Goal: Subscribe to service/newsletter

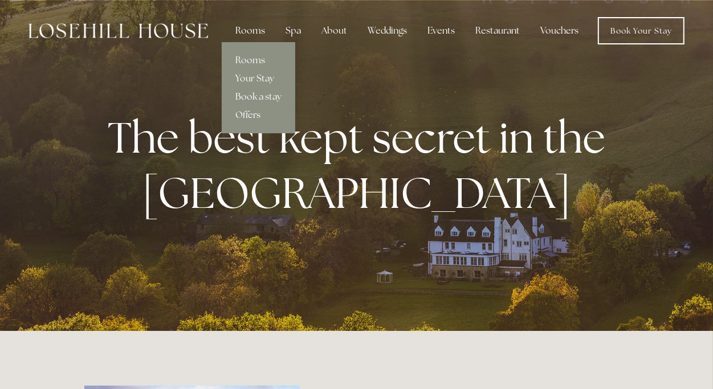
click at [259, 31] on div "Rooms" at bounding box center [250, 30] width 48 height 23
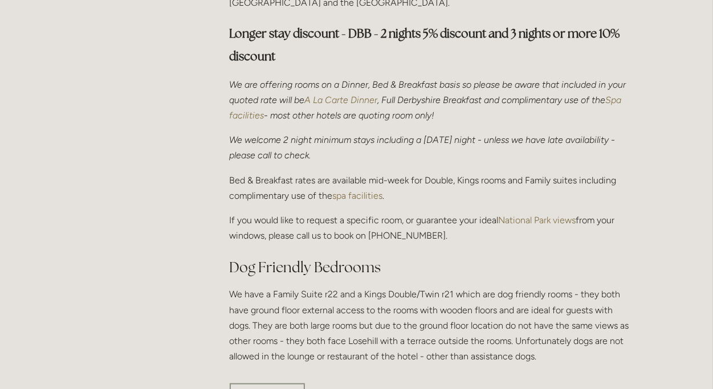
scroll to position [411, 0]
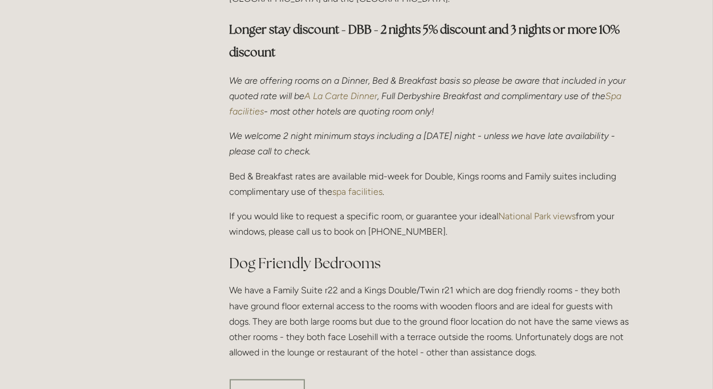
click at [378, 91] on em "A La Carte Dinner" at bounding box center [341, 96] width 73 height 11
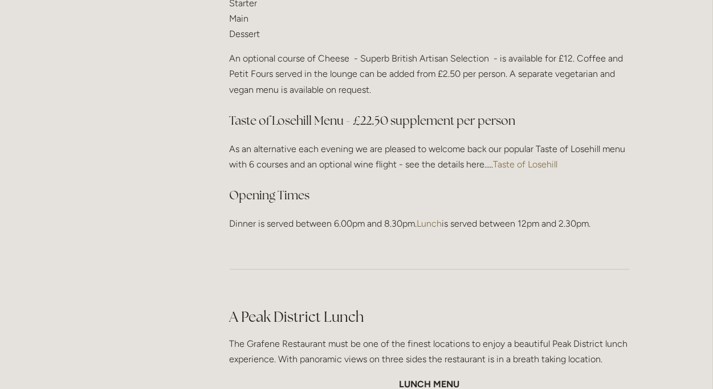
scroll to position [1567, 0]
click at [535, 162] on link "Taste of Losehill" at bounding box center [526, 163] width 64 height 11
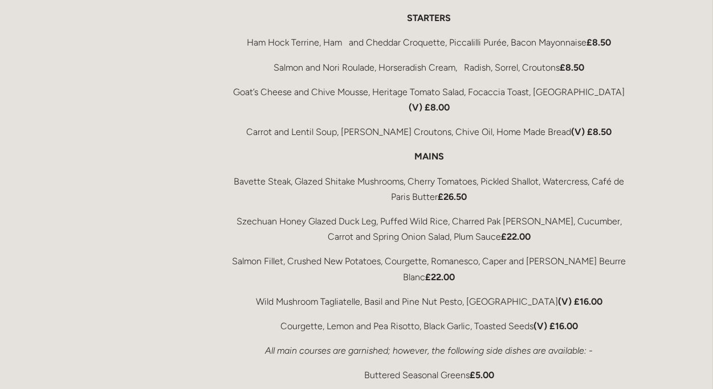
scroll to position [1980, 0]
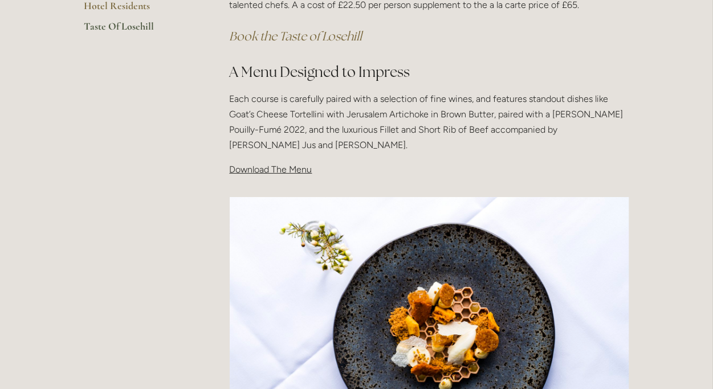
scroll to position [329, 0]
click at [288, 170] on span "Download The Menu" at bounding box center [271, 169] width 83 height 11
click at [255, 166] on span "Download The Menu" at bounding box center [271, 169] width 83 height 11
click at [276, 173] on span "Download The Menu" at bounding box center [271, 169] width 83 height 11
click at [495, 165] on p "Download The Menu" at bounding box center [430, 169] width 400 height 15
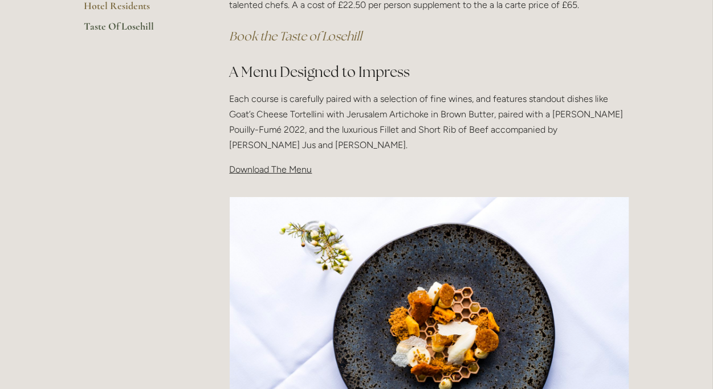
click at [432, 300] on img at bounding box center [430, 330] width 400 height 267
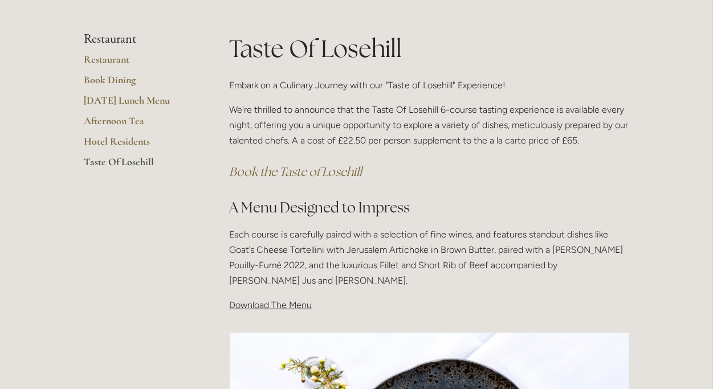
scroll to position [177, 0]
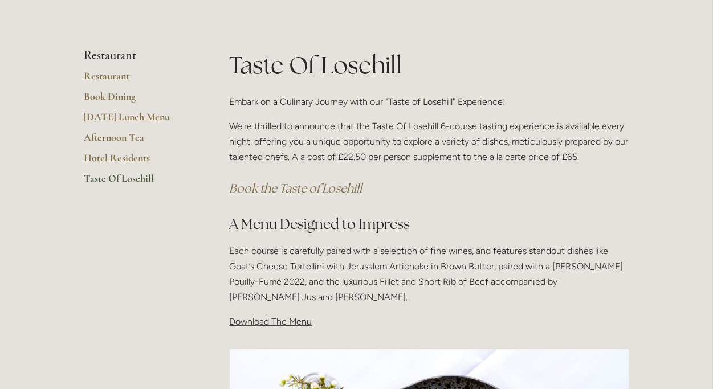
click at [343, 188] on em "Book the Taste of Losehill" at bounding box center [296, 188] width 133 height 15
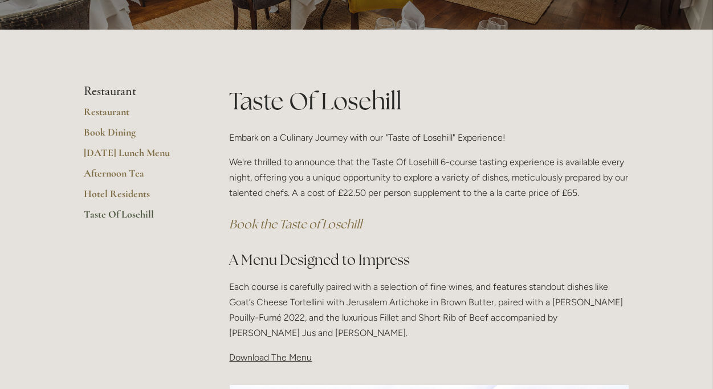
scroll to position [140, 0]
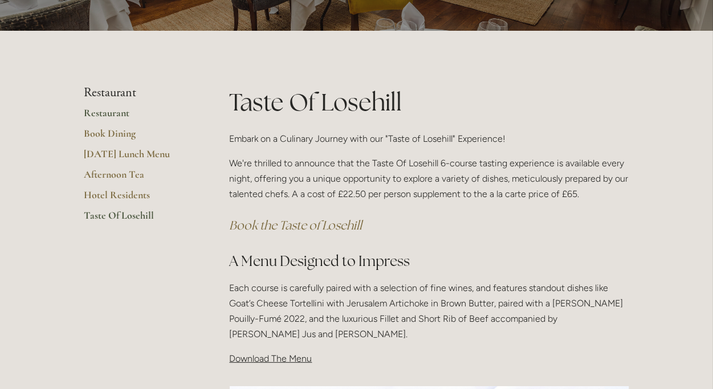
click at [116, 114] on link "Restaurant" at bounding box center [138, 117] width 109 height 21
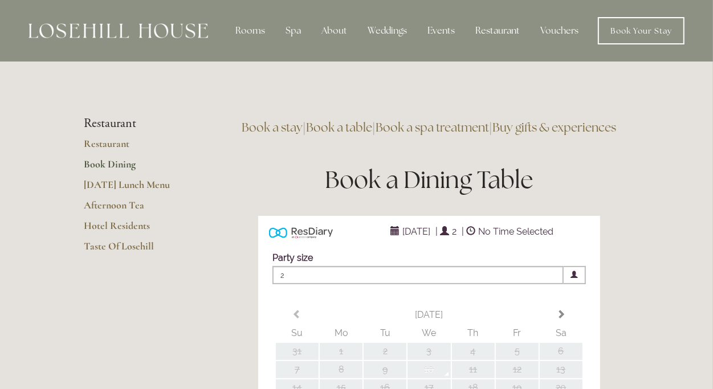
type input "Any Area"
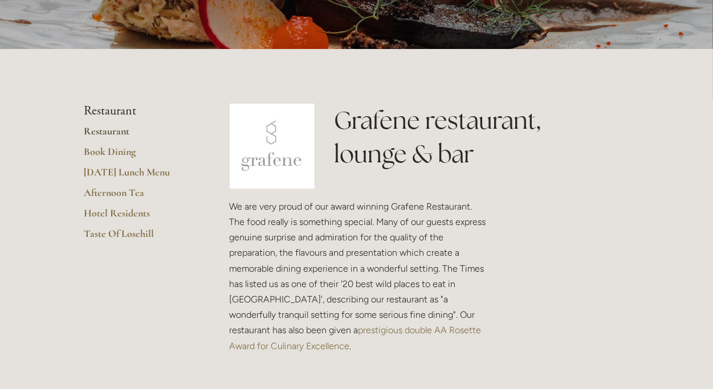
scroll to position [193, 0]
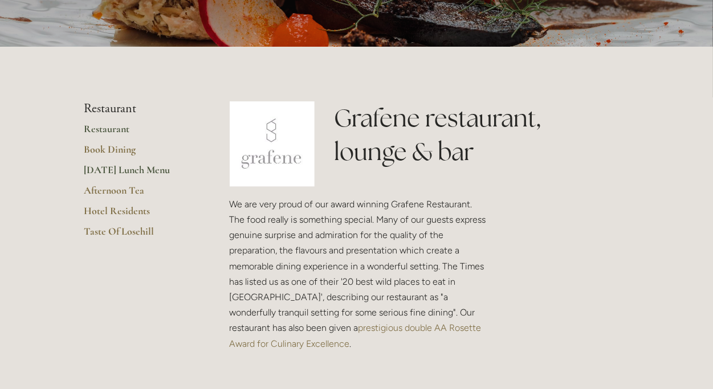
click at [153, 173] on link "[DATE] Lunch Menu" at bounding box center [138, 174] width 109 height 21
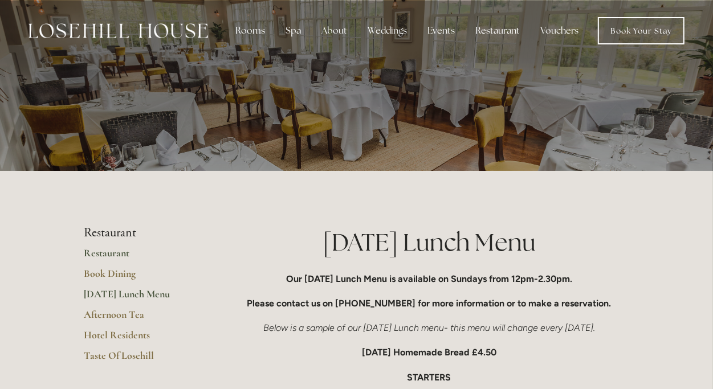
click at [113, 251] on link "Restaurant" at bounding box center [138, 257] width 109 height 21
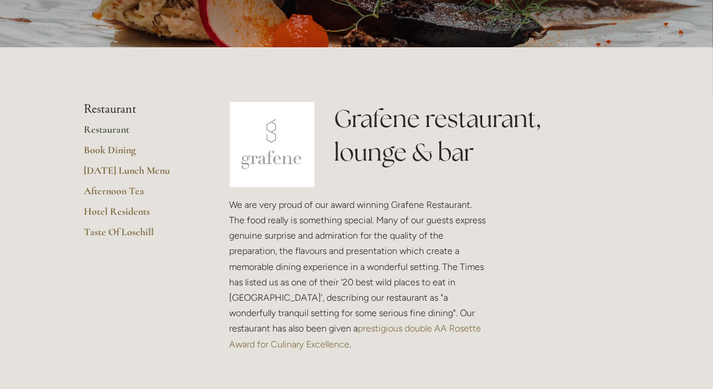
scroll to position [215, 0]
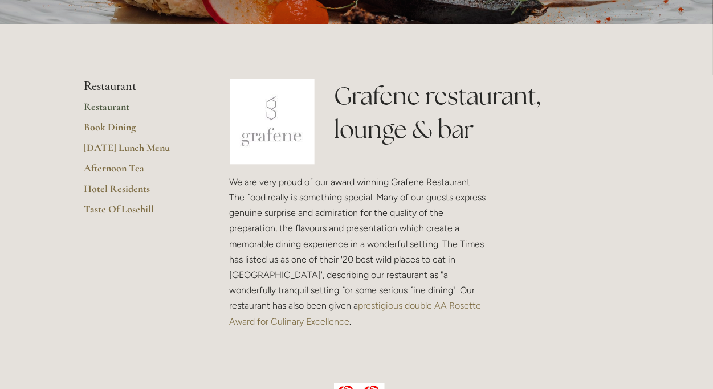
click at [274, 133] on img at bounding box center [272, 121] width 85 height 85
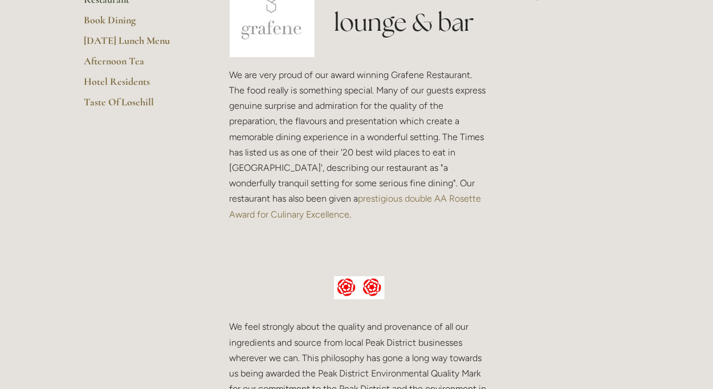
scroll to position [323, 0]
click at [370, 202] on link "prestigious double AA Rosette Award for Culinary Excellence" at bounding box center [357, 205] width 254 height 26
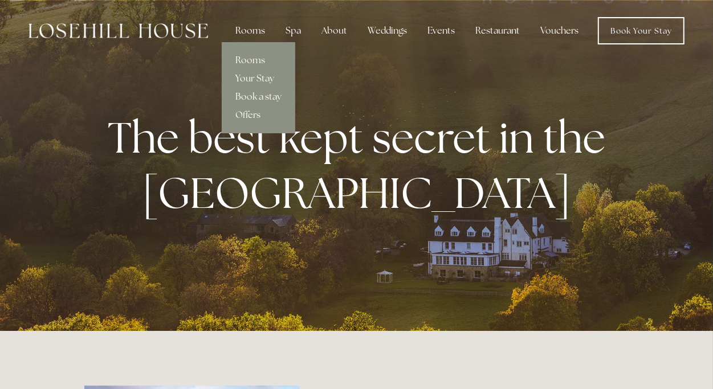
click at [255, 32] on div "Rooms" at bounding box center [250, 30] width 48 height 23
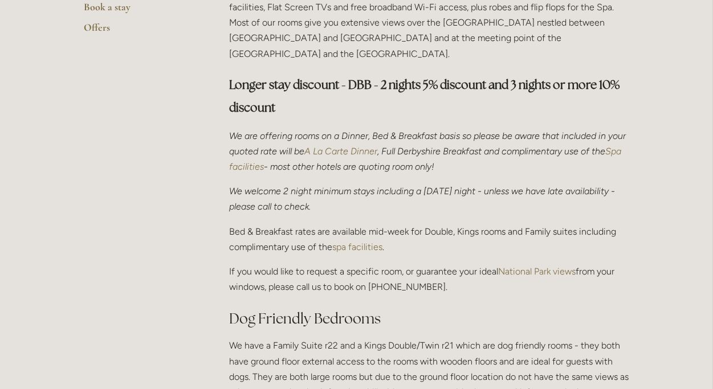
scroll to position [356, 0]
click at [371, 146] on em "A La Carte Dinner" at bounding box center [341, 151] width 73 height 11
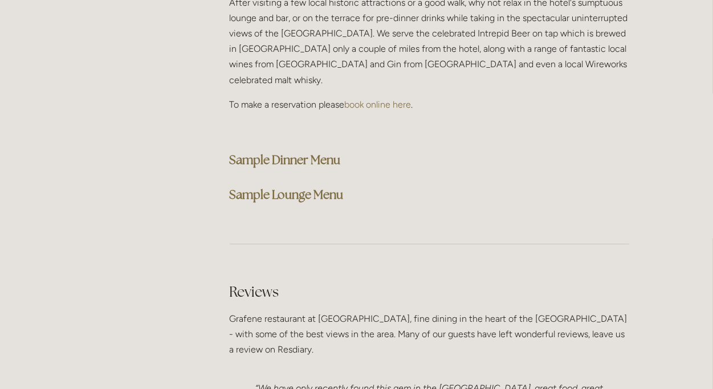
scroll to position [2949, 0]
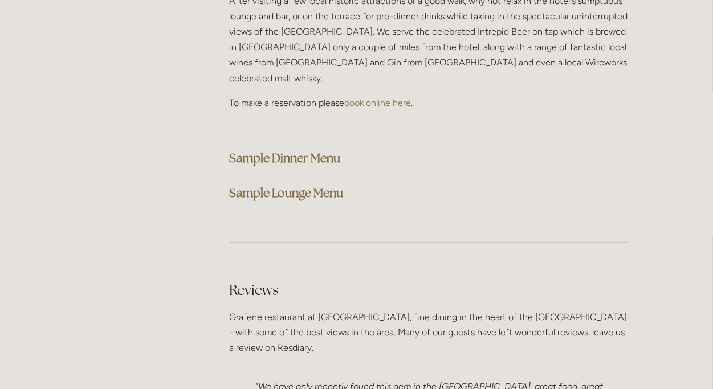
click at [305, 150] on strong "Sample Dinner Menu" at bounding box center [285, 157] width 111 height 15
click at [548, 182] on h3 "Sample Lounge Menu" at bounding box center [430, 193] width 400 height 23
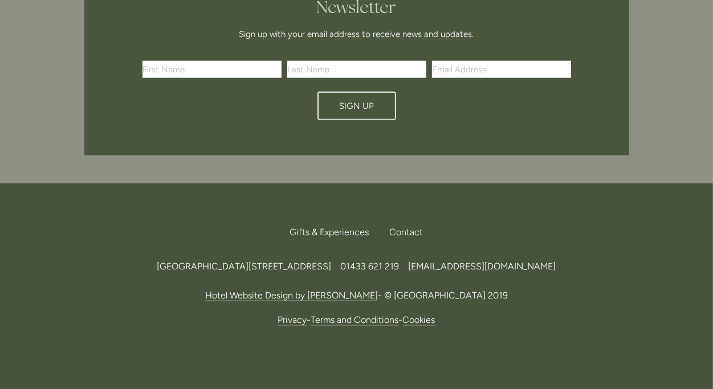
scroll to position [3891, 0]
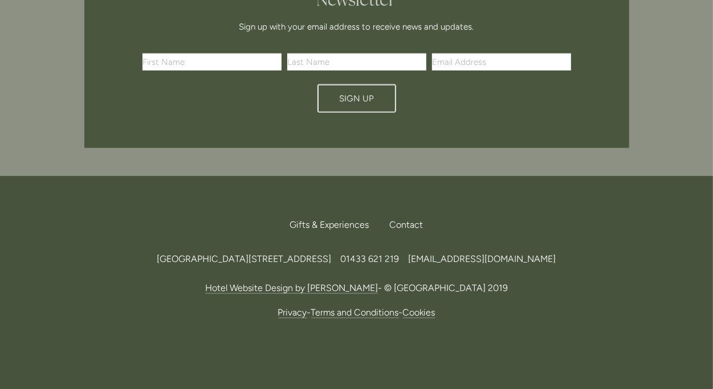
click at [332, 254] on span "[GEOGRAPHIC_DATA][STREET_ADDRESS]" at bounding box center [244, 259] width 174 height 11
copy span "S33 6AF"
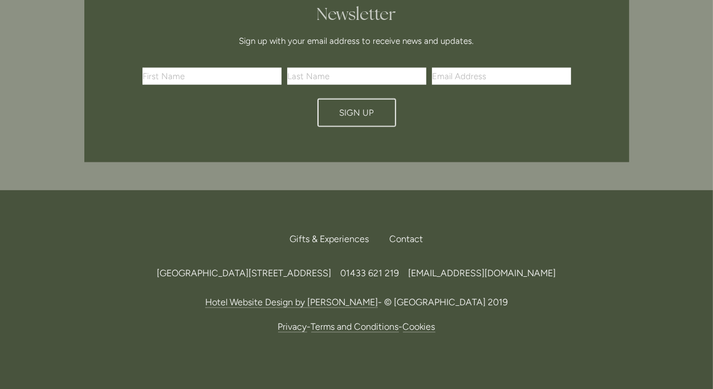
click at [161, 68] on input "text" at bounding box center [211, 76] width 139 height 17
type input "Lesley"
type input "Grindley"
type input "lesleygrindley@btinternet.com"
click at [367, 99] on button "Sign Up" at bounding box center [356, 113] width 79 height 28
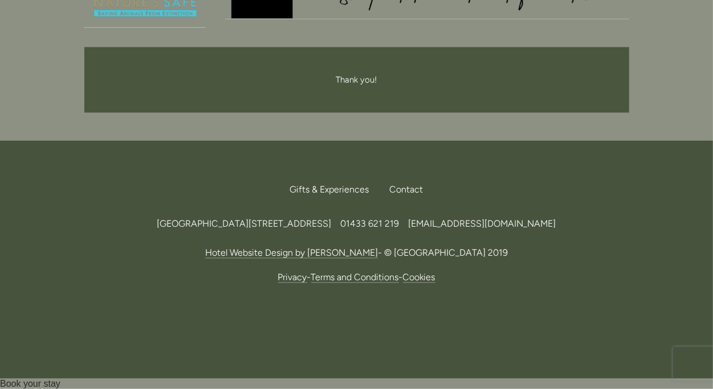
scroll to position [3773, 0]
